Goal: Task Accomplishment & Management: Complete application form

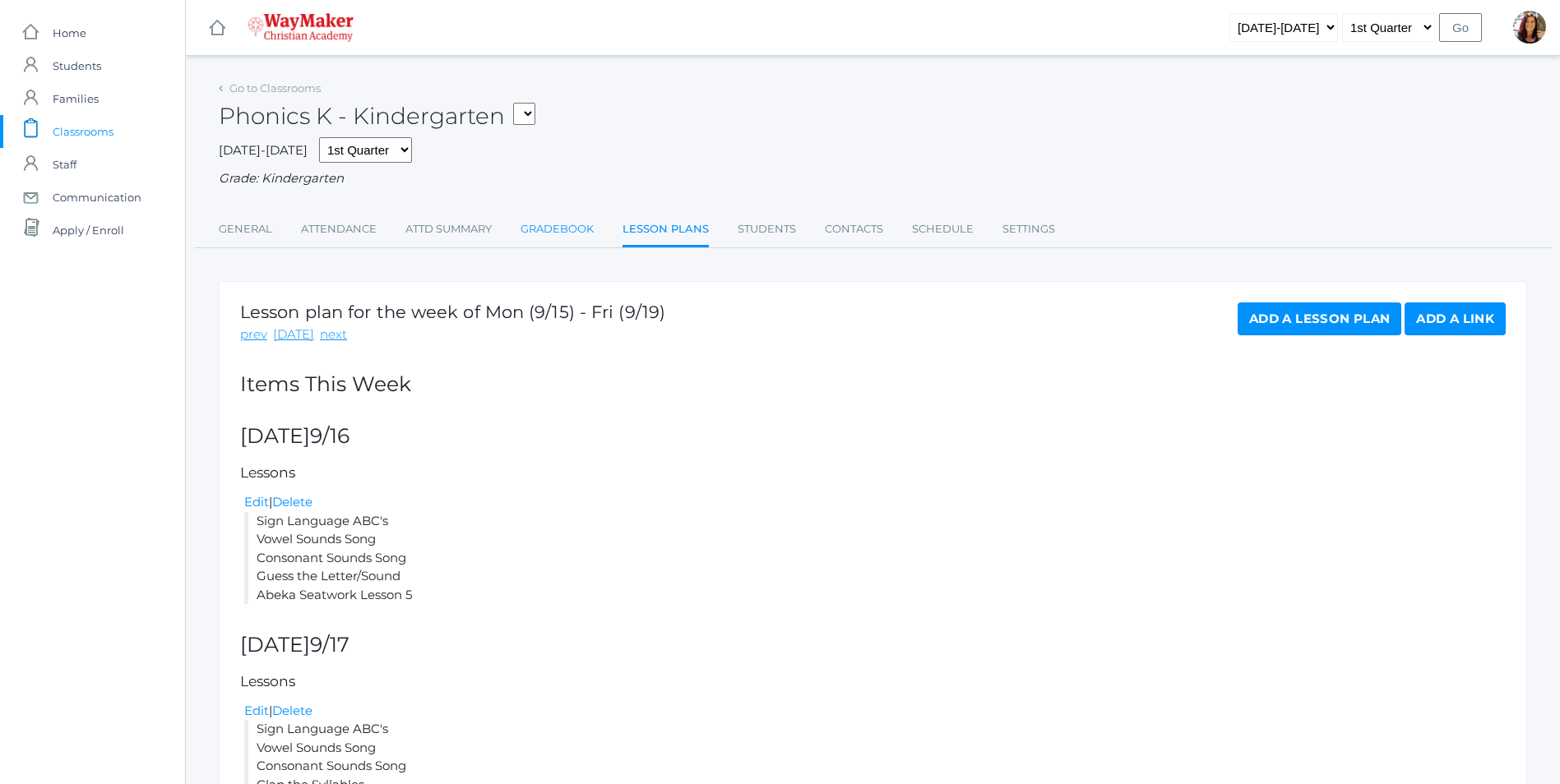
click at [563, 226] on link "Gradebook" at bounding box center [558, 229] width 74 height 33
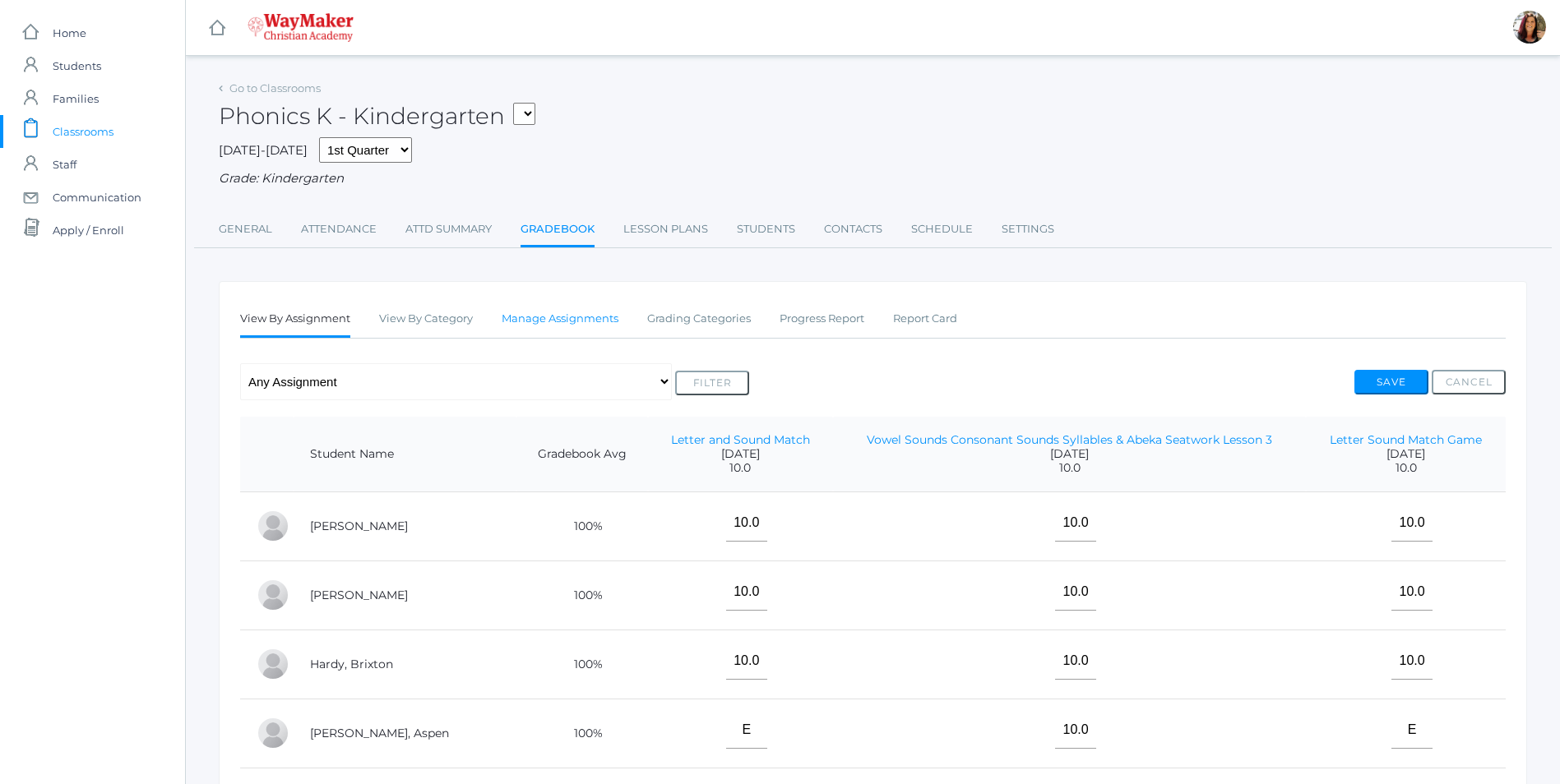
click at [537, 320] on link "Manage Assignments" at bounding box center [560, 319] width 117 height 33
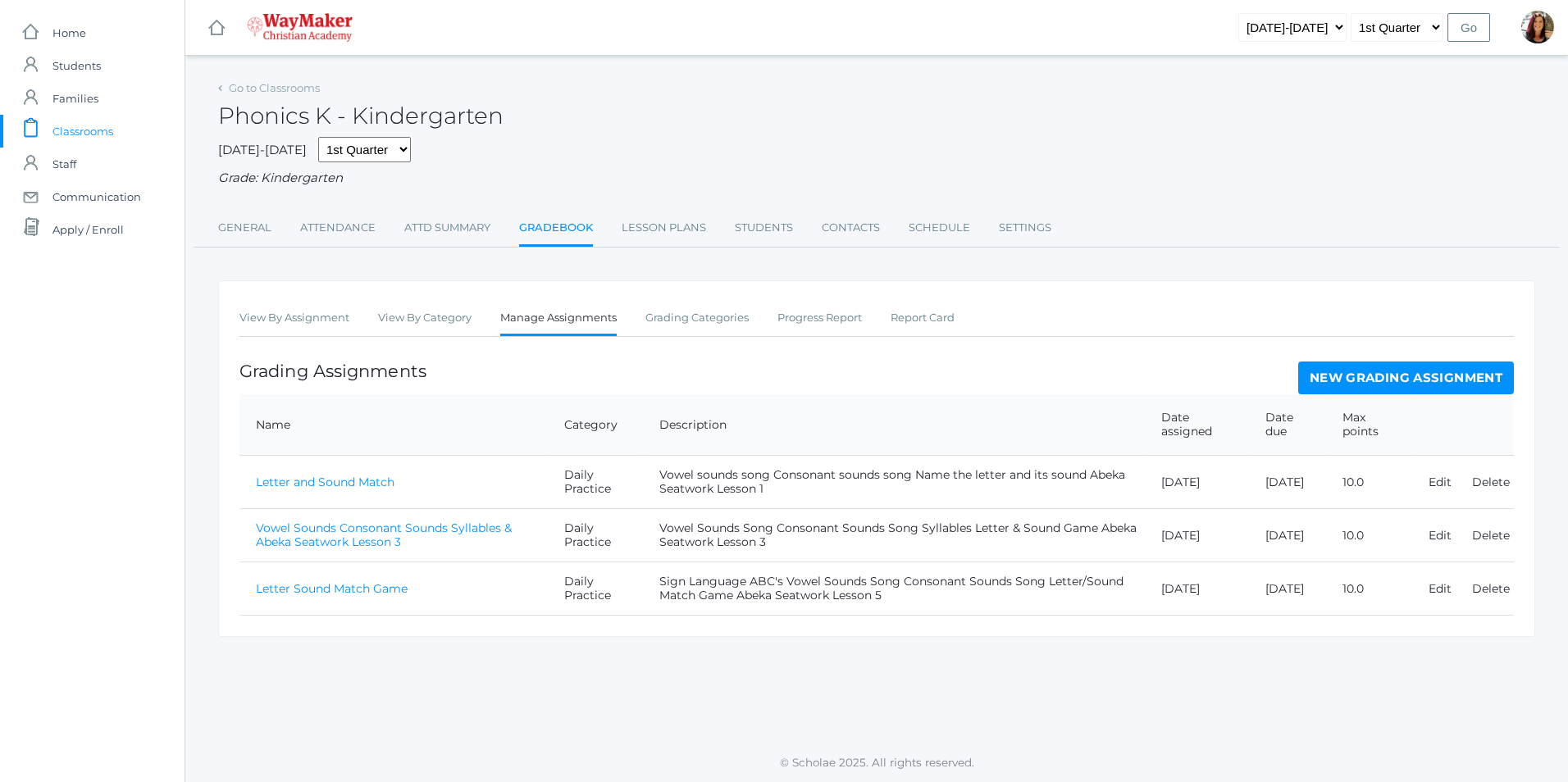
click at [1378, 380] on link "New Grading Assignment" at bounding box center [1405, 378] width 215 height 33
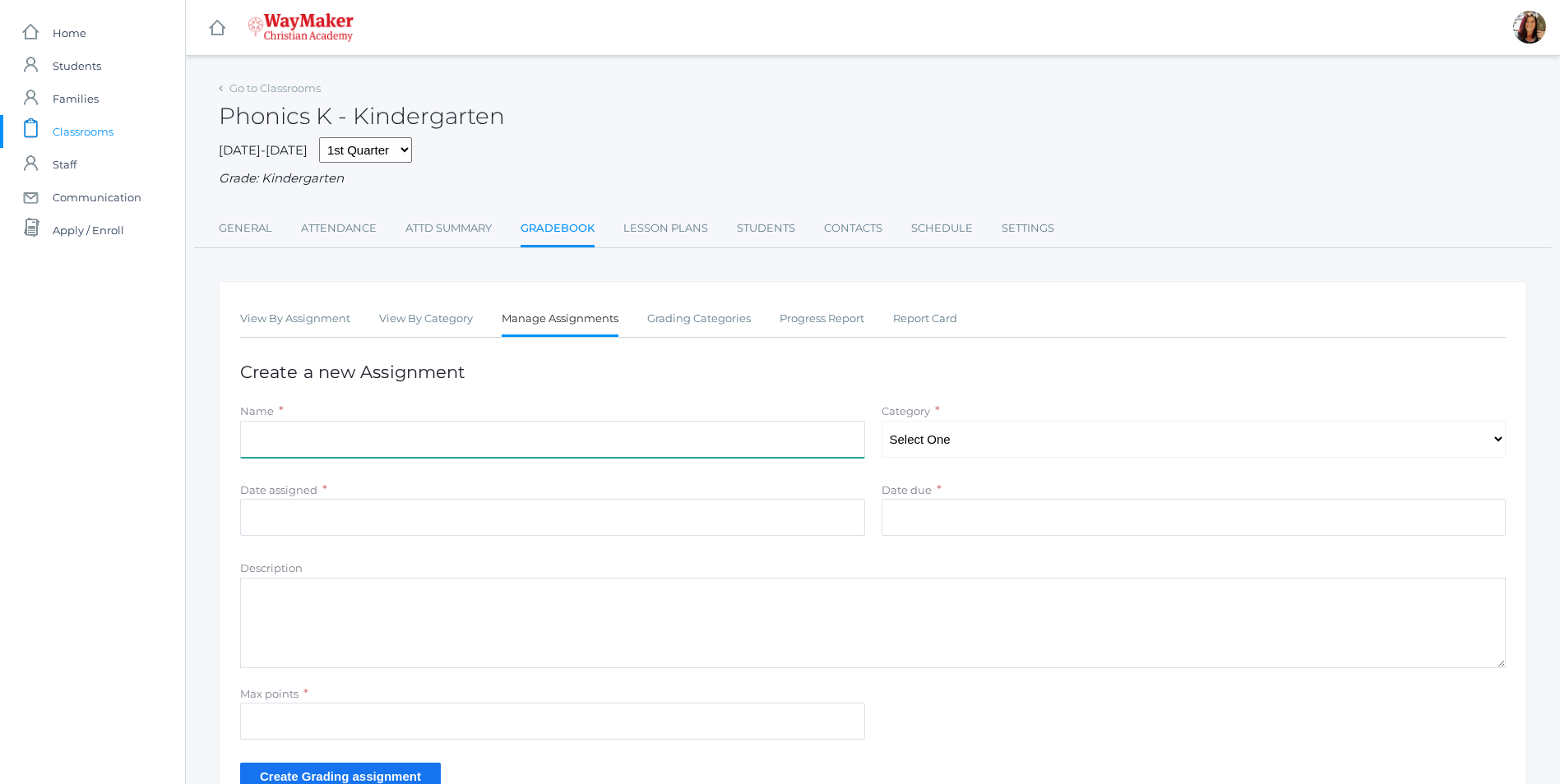
click at [356, 449] on input "Name" at bounding box center [552, 439] width 625 height 37
type input "Syllable Game"
click at [1493, 446] on select "Select One Daily Practice Summative Assessment" at bounding box center [1193, 439] width 625 height 37
select select "1104"
click at [881, 423] on select "Select One Daily Practice Summative Assessment" at bounding box center [1193, 439] width 625 height 37
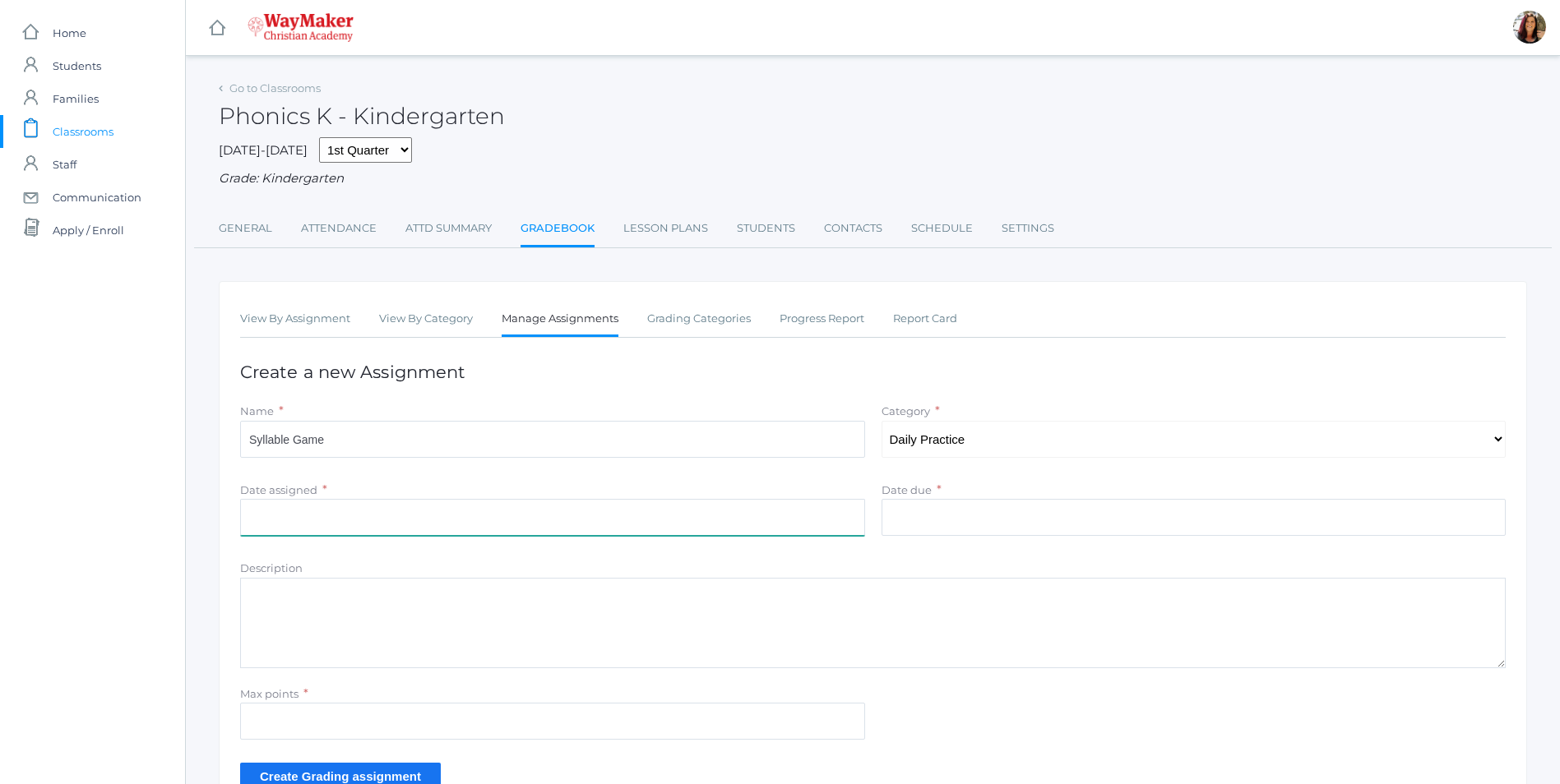
click at [347, 508] on input "Date assigned" at bounding box center [552, 517] width 625 height 37
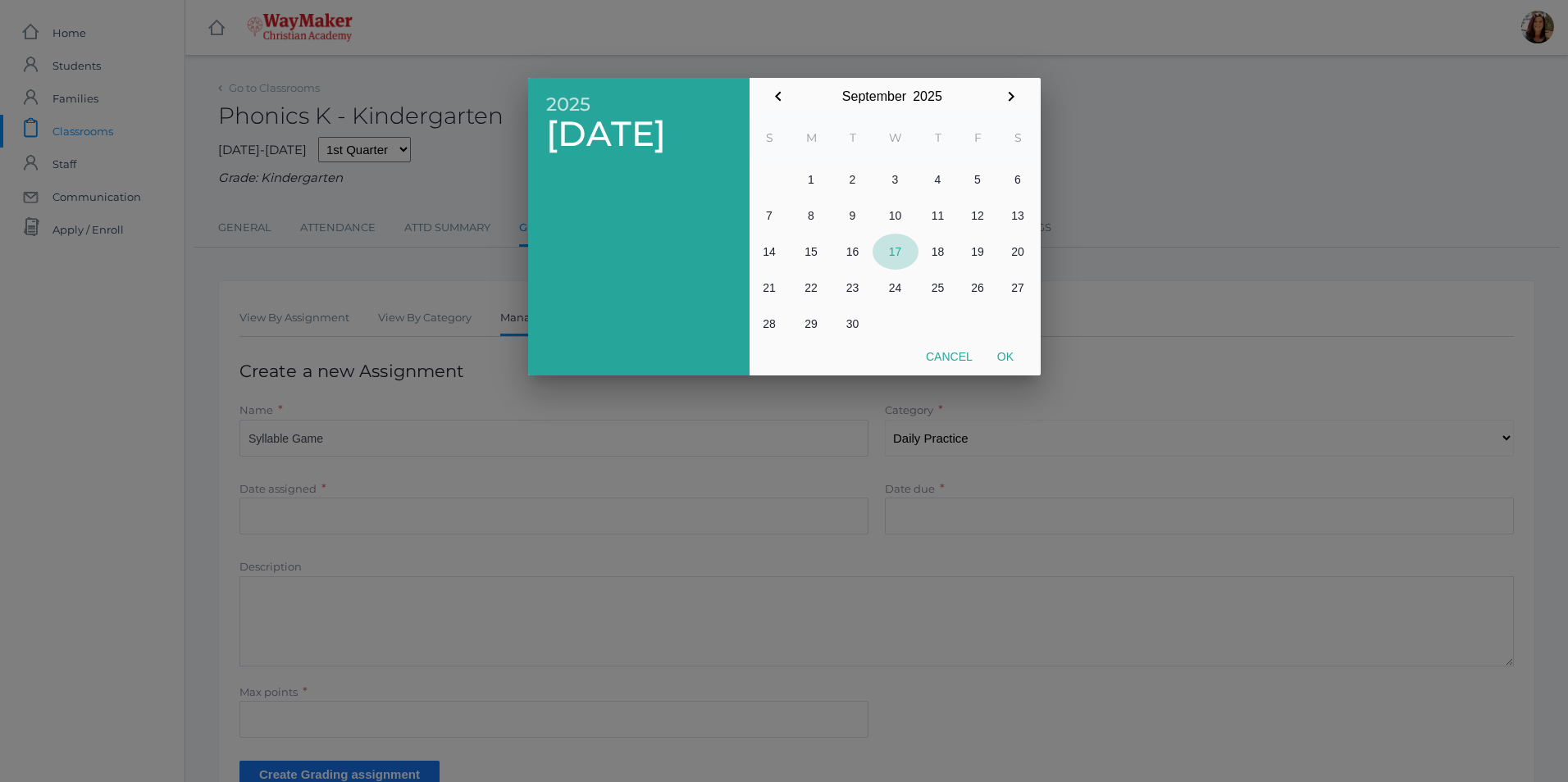
click at [897, 256] on button "17" at bounding box center [896, 251] width 46 height 36
click at [1003, 357] on button "Ok" at bounding box center [1005, 356] width 41 height 30
type input "[DATE]"
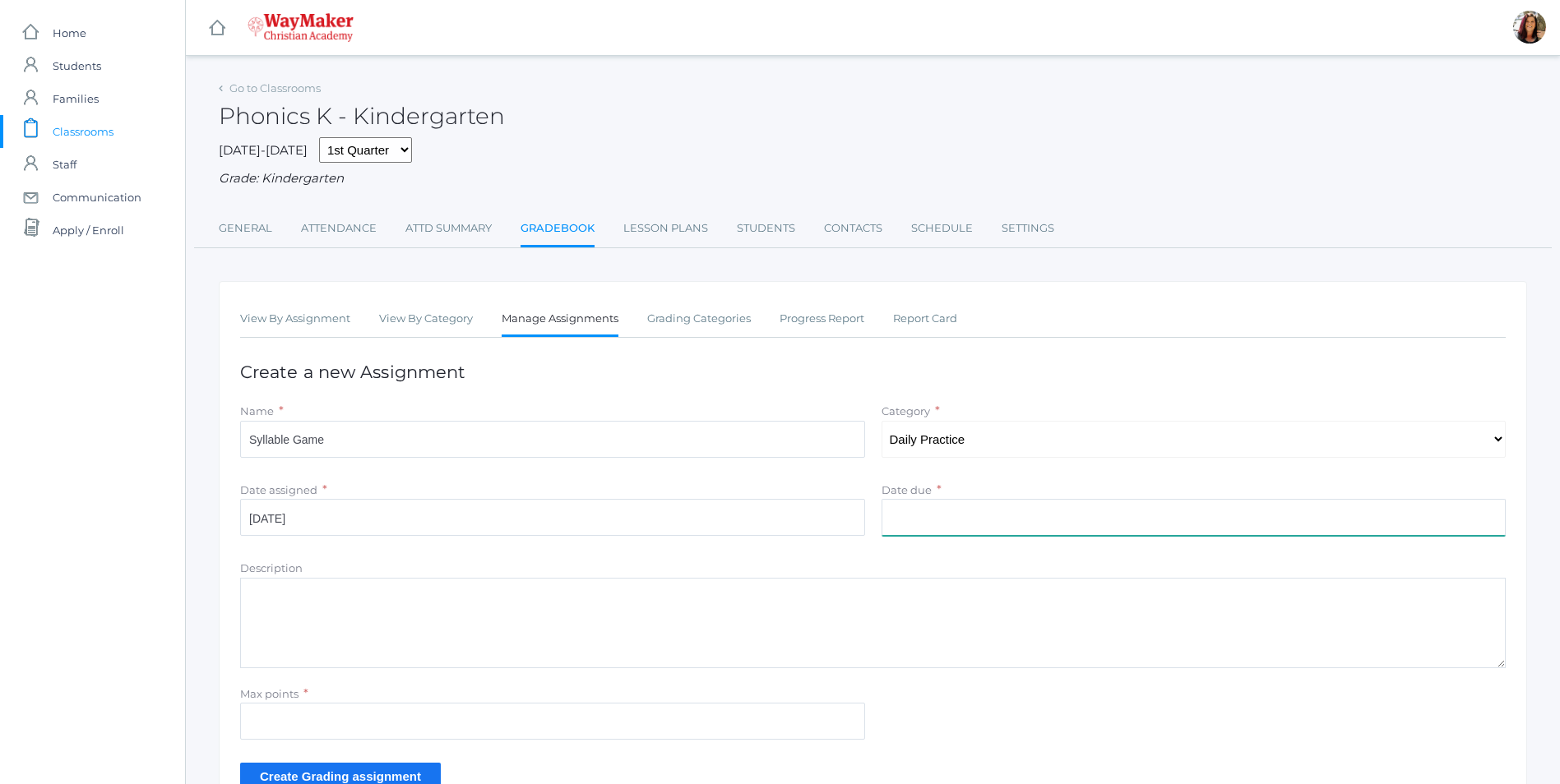
click at [1443, 517] on input "Date due" at bounding box center [1193, 517] width 625 height 37
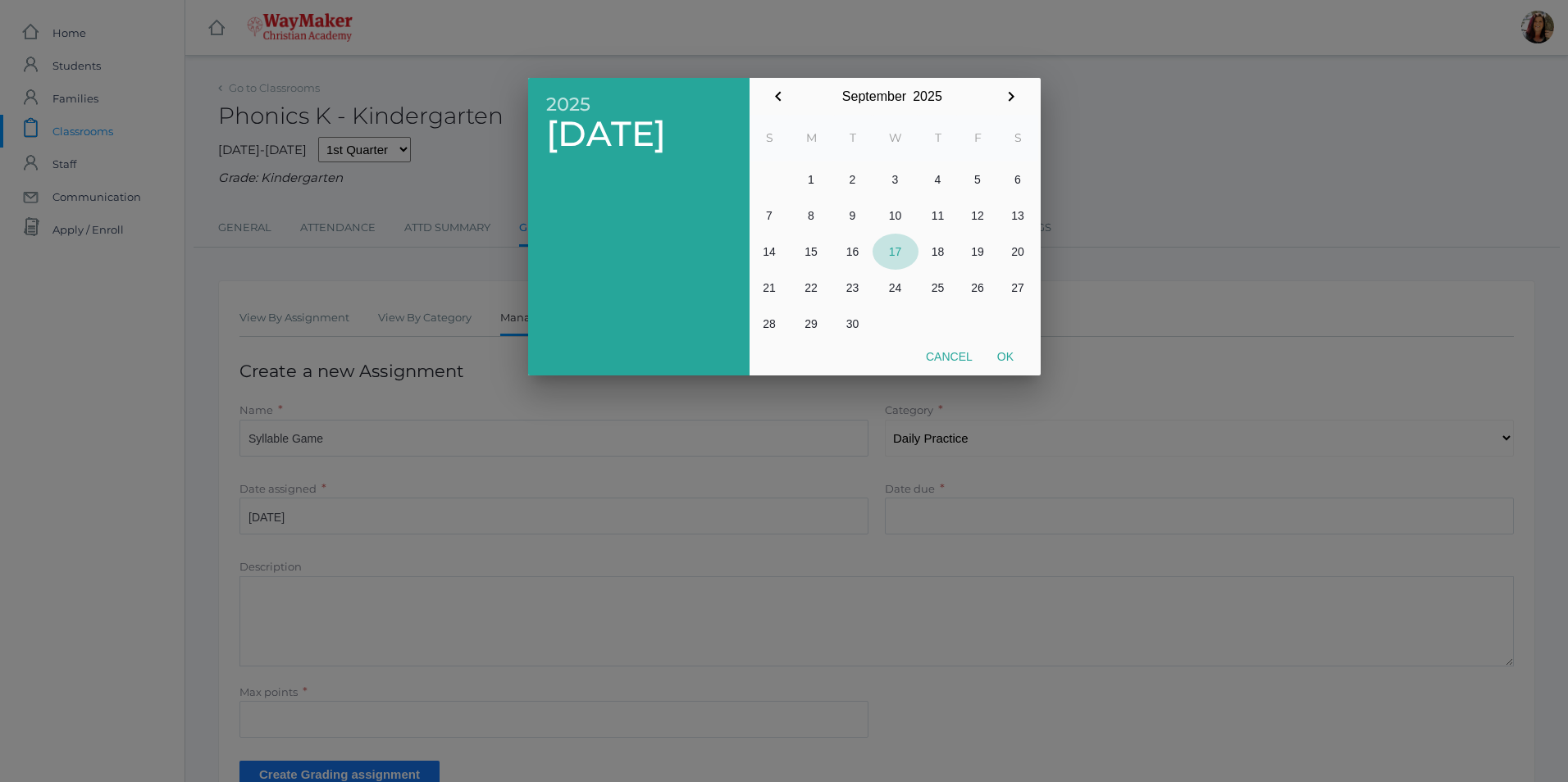
click at [900, 253] on button "17" at bounding box center [896, 251] width 46 height 36
click at [1004, 357] on button "Ok" at bounding box center [1005, 356] width 41 height 30
type input "[DATE]"
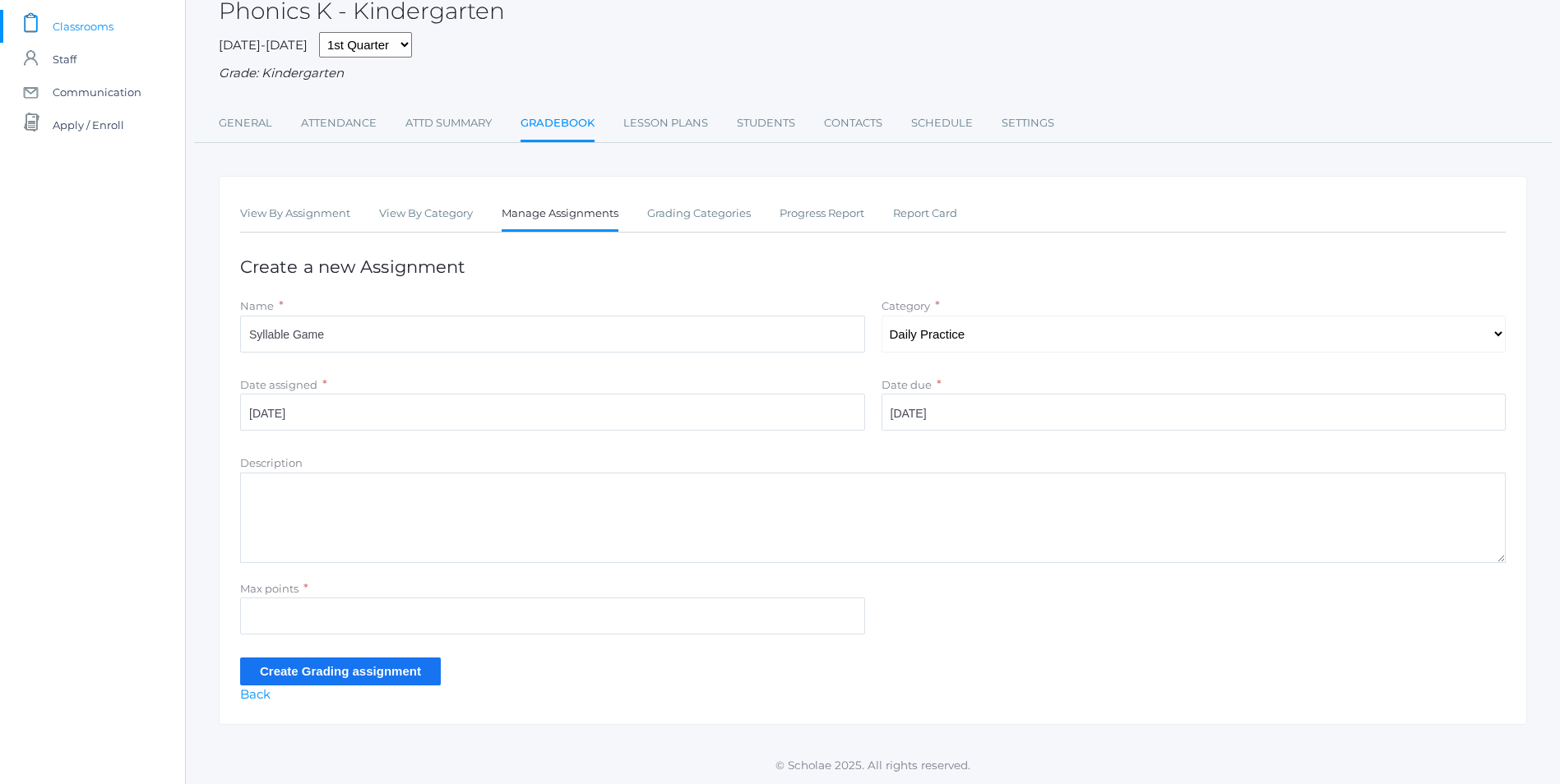
scroll to position [107, 0]
click at [248, 467] on label "Description" at bounding box center [271, 463] width 63 height 14
click at [248, 472] on textarea "Description" at bounding box center [872, 517] width 1266 height 90
type textarea "V"
type textarea "Sign Language ABC's Vowel Sounds Song Consonant Sounds Song Syllable Game Abeka…"
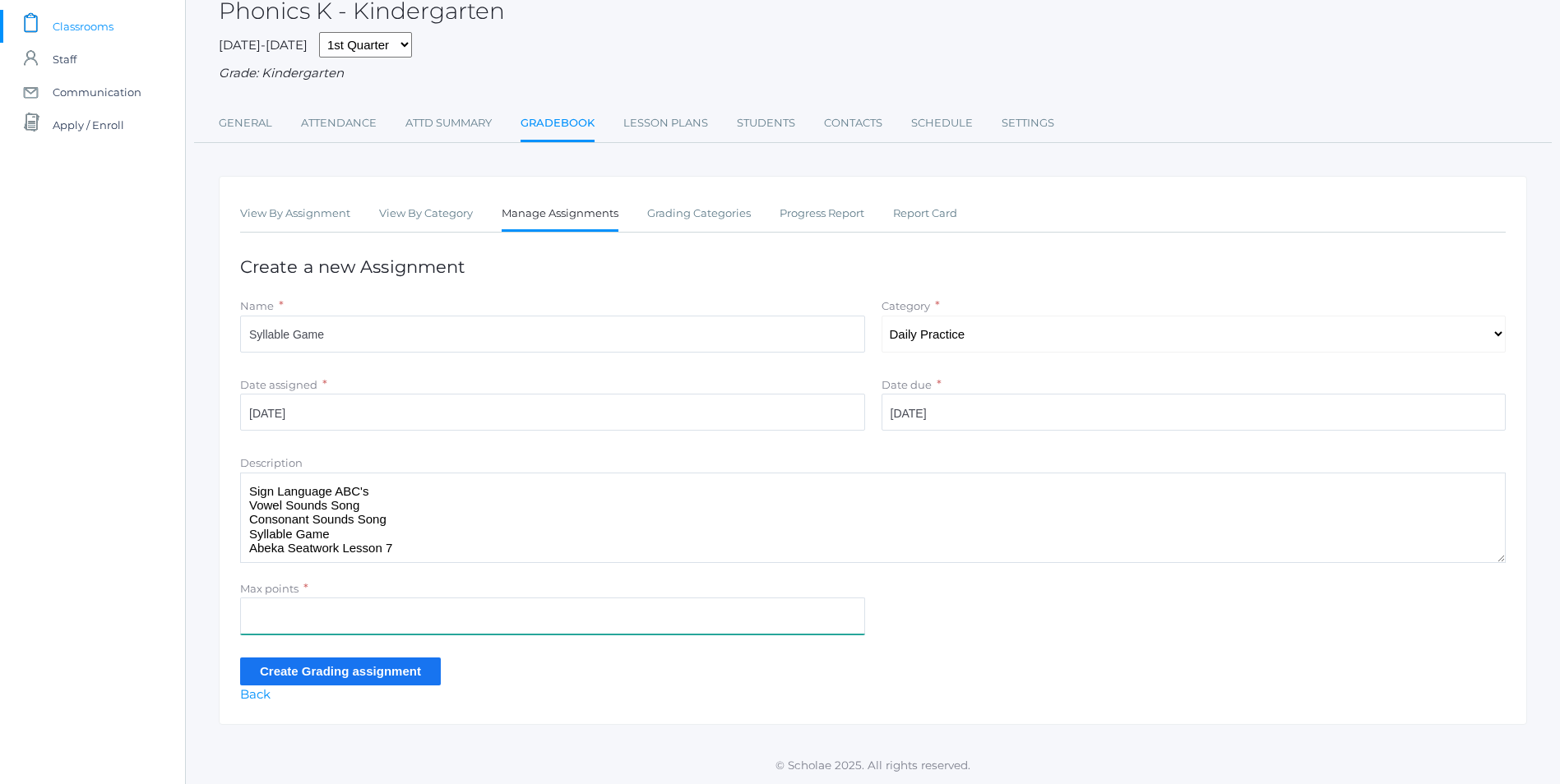
click at [275, 604] on input "Max points" at bounding box center [552, 616] width 625 height 37
type input "10"
click at [386, 674] on input "Create Grading assignment" at bounding box center [340, 671] width 200 height 27
